Goal: Find specific page/section: Find specific page/section

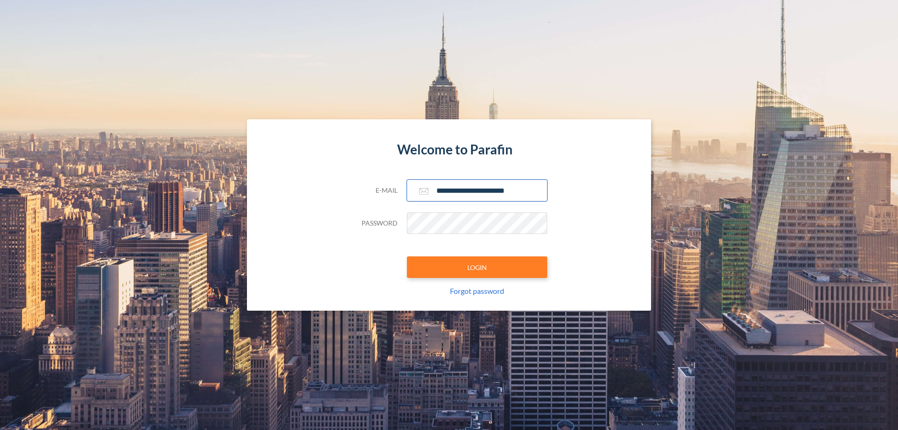
type input "**********"
click at [477, 267] on button "LOGIN" at bounding box center [477, 267] width 140 height 22
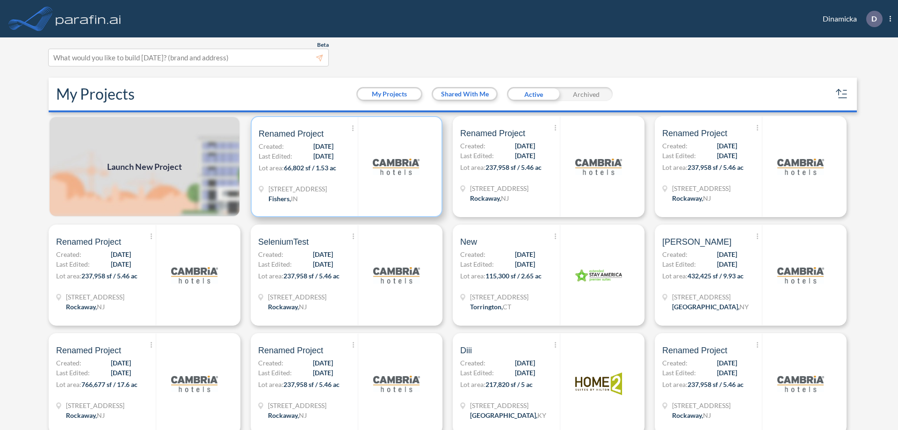
scroll to position [2, 0]
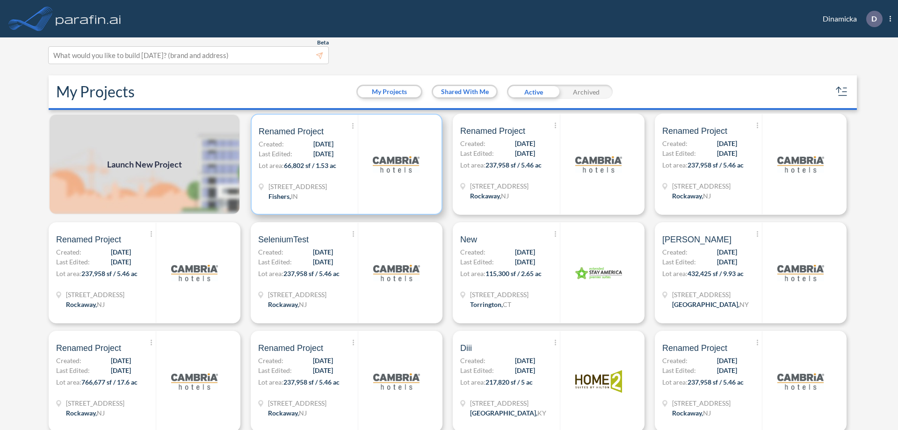
click at [345, 164] on p "Lot area: 66,802 sf / 1.53 ac" at bounding box center [308, 167] width 99 height 14
